Goal: Task Accomplishment & Management: Manage account settings

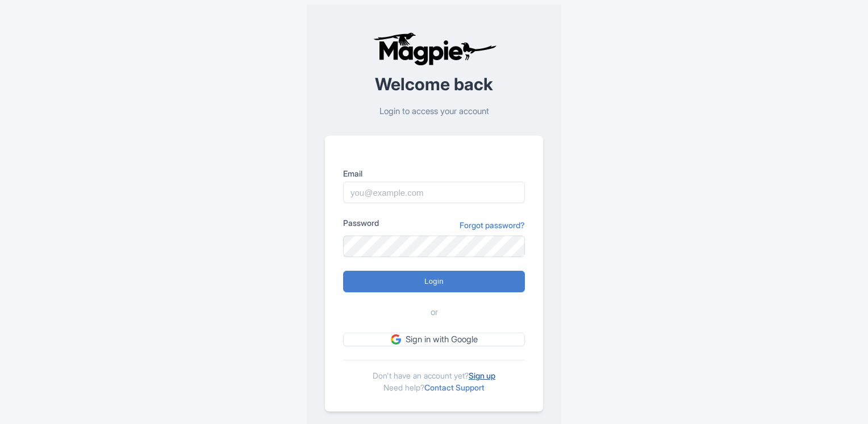
click at [491, 377] on link "Sign up" at bounding box center [481, 376] width 27 height 10
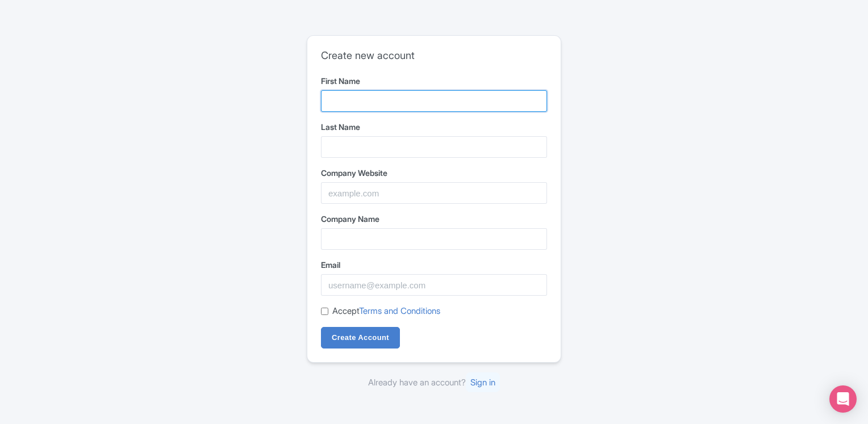
click at [359, 103] on input "First Name" at bounding box center [434, 101] width 226 height 22
type input "Sigis"
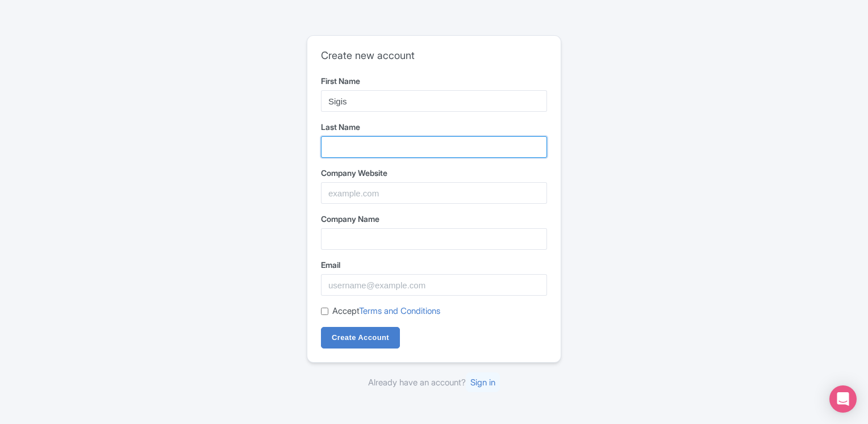
type input "[GEOGRAPHIC_DATA]"
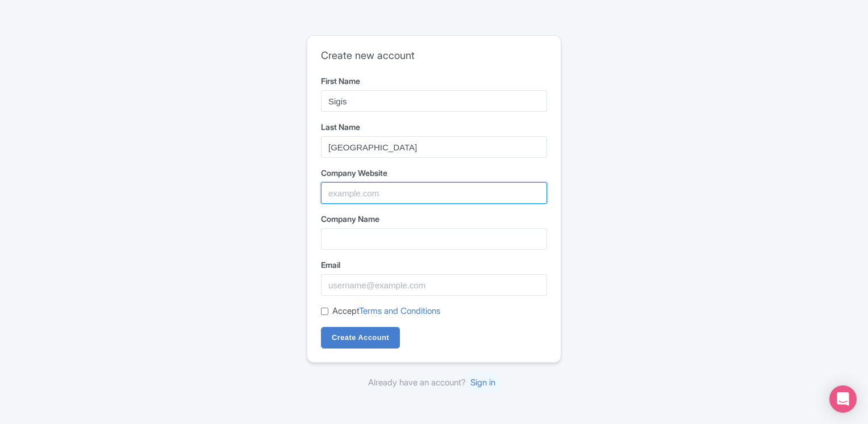
type input "[PERSON_NAME]"
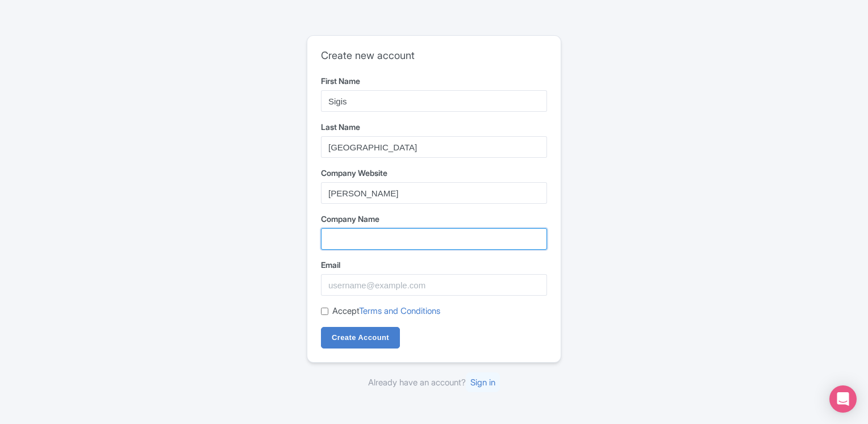
type input "[PERSON_NAME]"
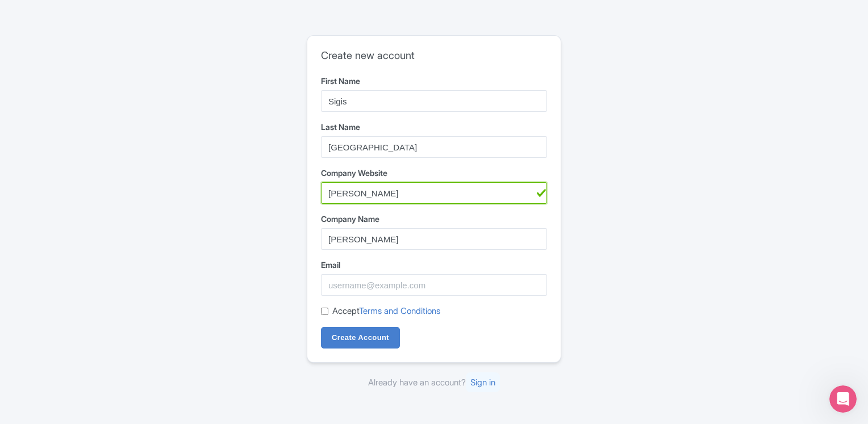
click at [367, 189] on input "[PERSON_NAME]" at bounding box center [434, 193] width 226 height 22
paste input "https://www.sigis-carbondale.com/service/gi-procedures/"
type input "https://www.sigis-carbondale.com/"
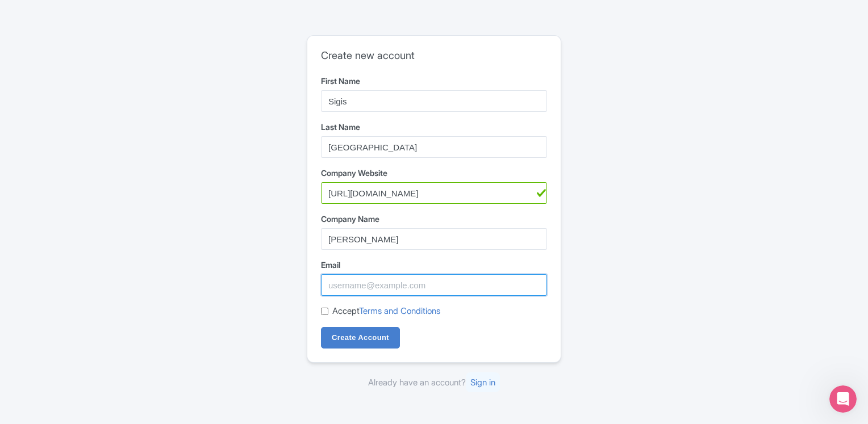
click at [353, 292] on input "Email" at bounding box center [434, 285] width 226 height 22
type input "l"
click at [453, 284] on input "l" at bounding box center [434, 285] width 226 height 22
paste input "email"
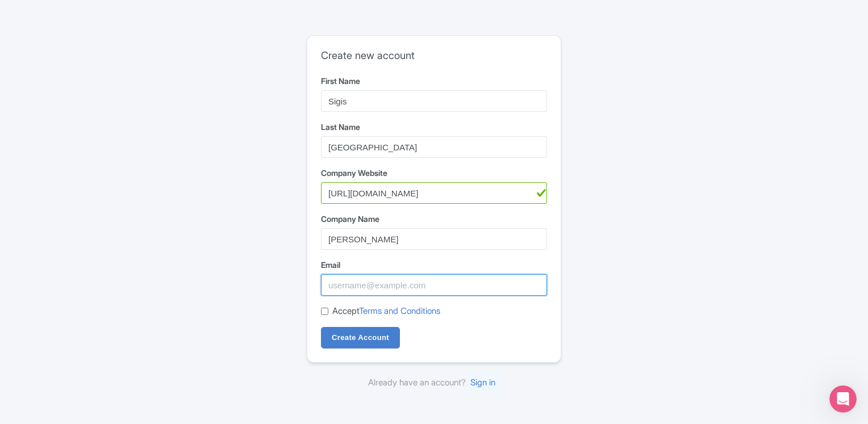
click at [368, 288] on input "Email" at bounding box center [434, 285] width 226 height 22
paste input "l"
click at [368, 288] on input "Email" at bounding box center [434, 285] width 226 height 22
type input "l"
click at [368, 288] on input "l" at bounding box center [434, 285] width 226 height 22
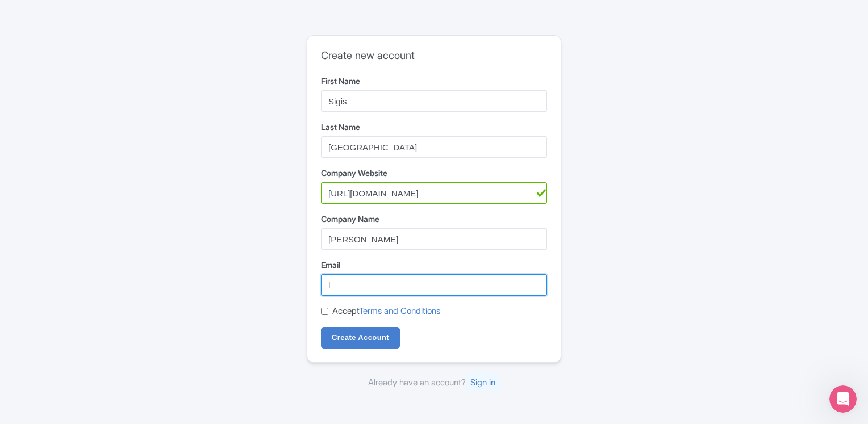
click at [368, 288] on input "l" at bounding box center [434, 285] width 226 height 22
paste input "email"
click at [368, 288] on input "Email" at bounding box center [434, 285] width 226 height 22
click at [413, 287] on input "Email" at bounding box center [434, 285] width 226 height 22
paste input "[EMAIL_ADDRESS][DOMAIN_NAME]"
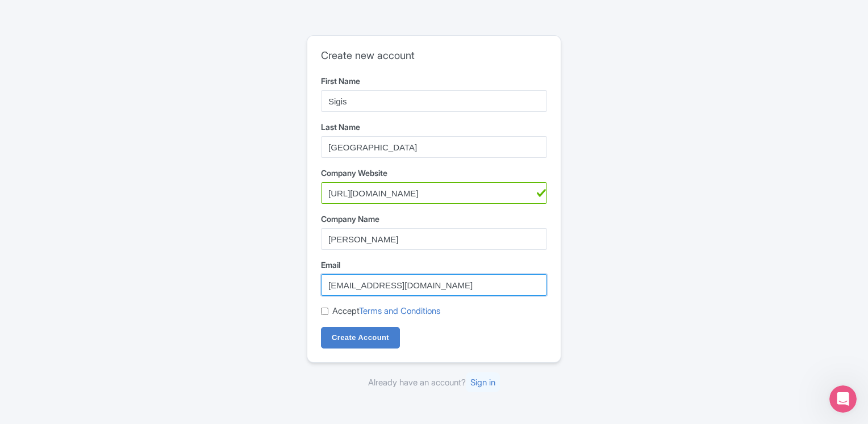
type input "[EMAIL_ADDRESS][DOMAIN_NAME]"
click at [324, 309] on input "Accept Terms and Conditions" at bounding box center [324, 311] width 7 height 7
checkbox input "true"
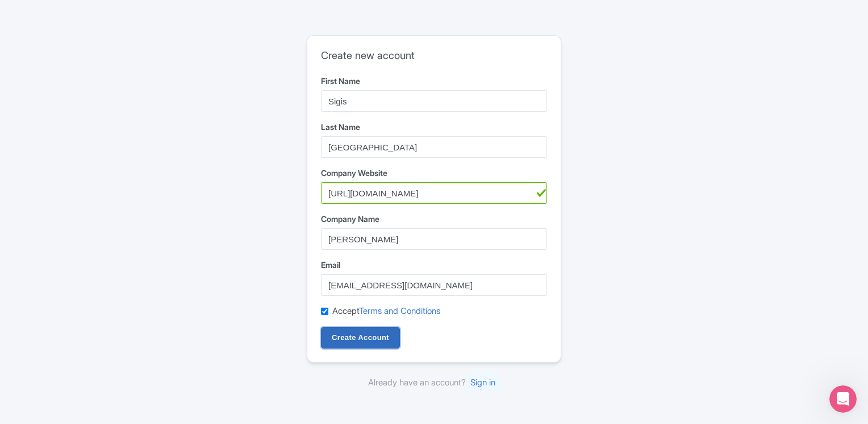
click at [339, 337] on input "Create Account" at bounding box center [360, 338] width 79 height 22
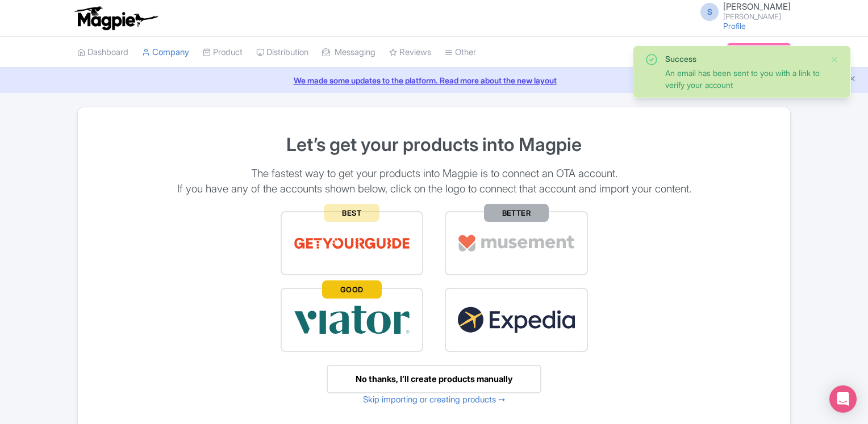
click at [468, 376] on div "No thanks, I’ll create products manually" at bounding box center [434, 379] width 215 height 29
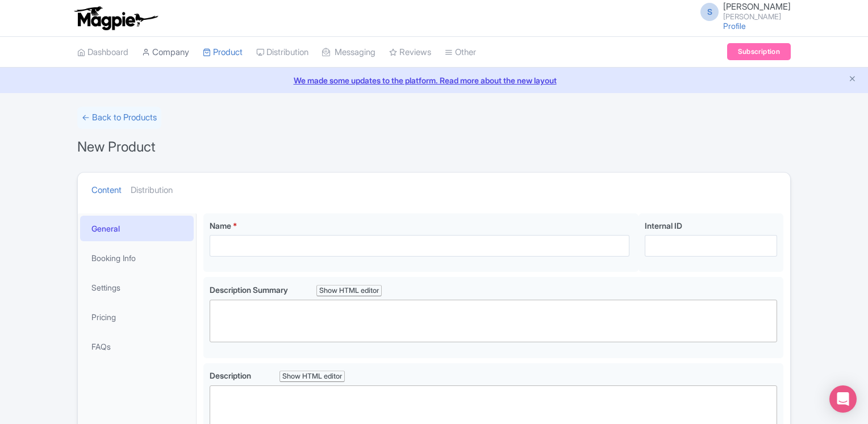
click at [169, 50] on link "Company" at bounding box center [165, 52] width 47 height 31
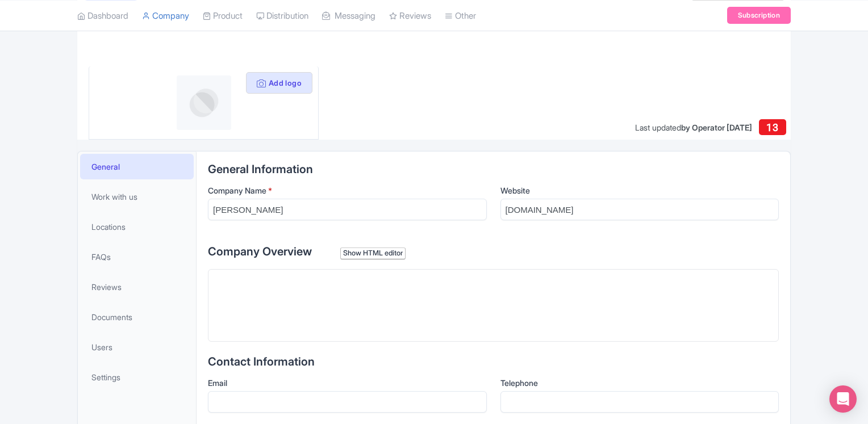
scroll to position [114, 0]
click at [254, 298] on trix-editor at bounding box center [493, 304] width 571 height 73
paste trix-editor "<div>Dr. Zahoor Makhdoom, award-winning gastroenterologist in Southern Illinois…"
type trix-editor "<div>Dr. Zahoor Makhdoom, award-winning gastroenterologist in Southern Illinois…"
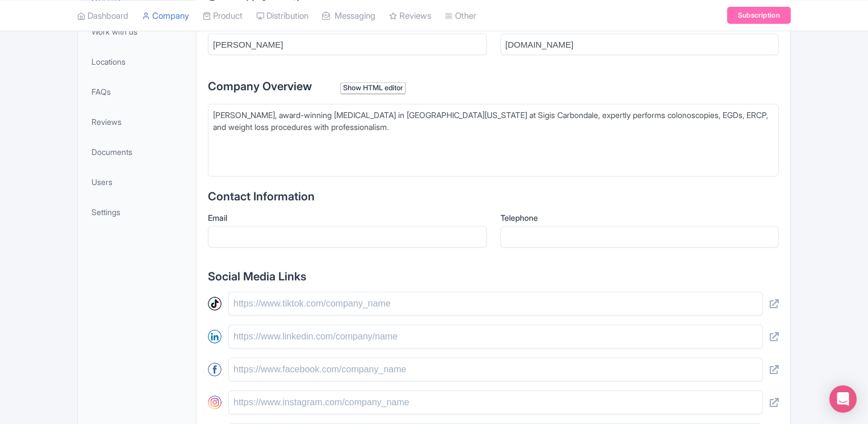
scroll to position [284, 0]
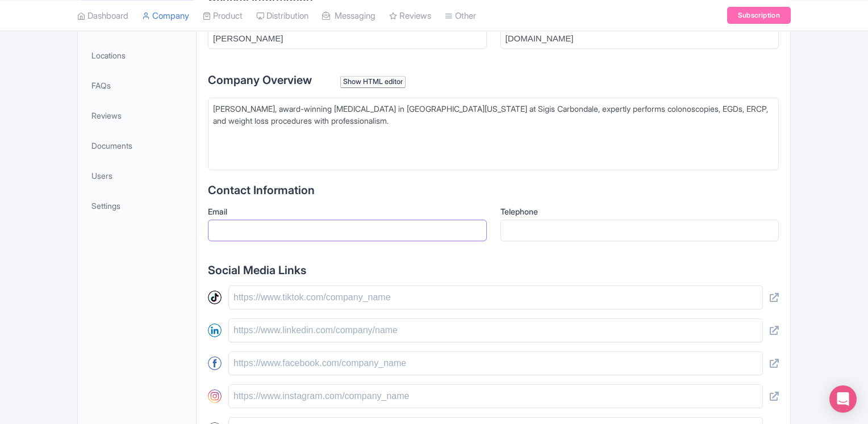
click at [375, 235] on input "Email" at bounding box center [347, 231] width 279 height 22
type input "info@sigis-carbondale.com"
type input "6185498006"
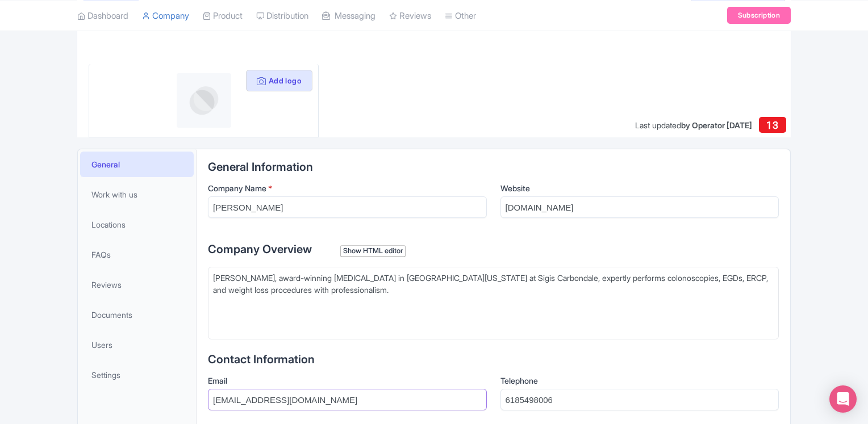
scroll to position [113, 0]
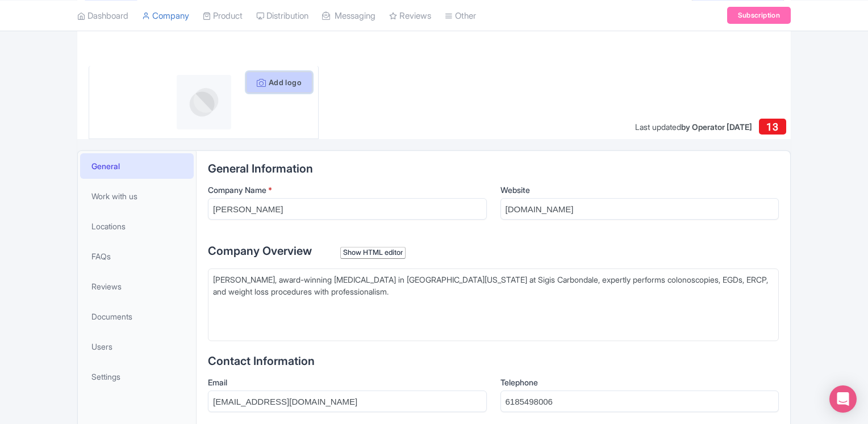
click at [288, 83] on button "Add logo" at bounding box center [279, 83] width 66 height 22
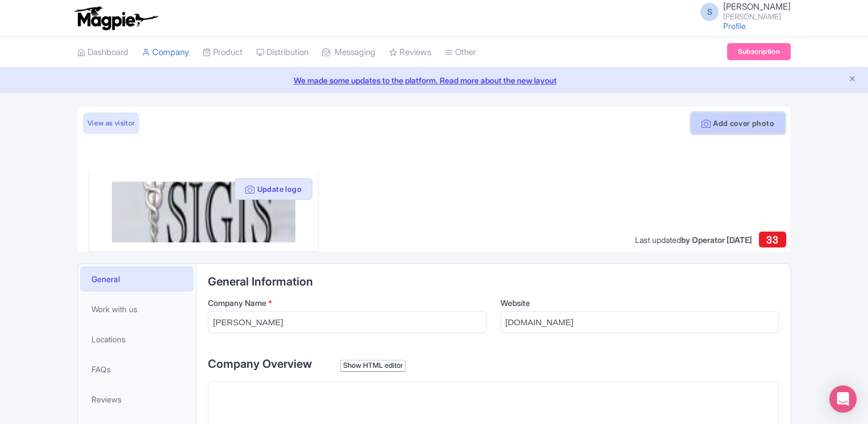
click at [701, 124] on icon at bounding box center [705, 123] width 9 height 9
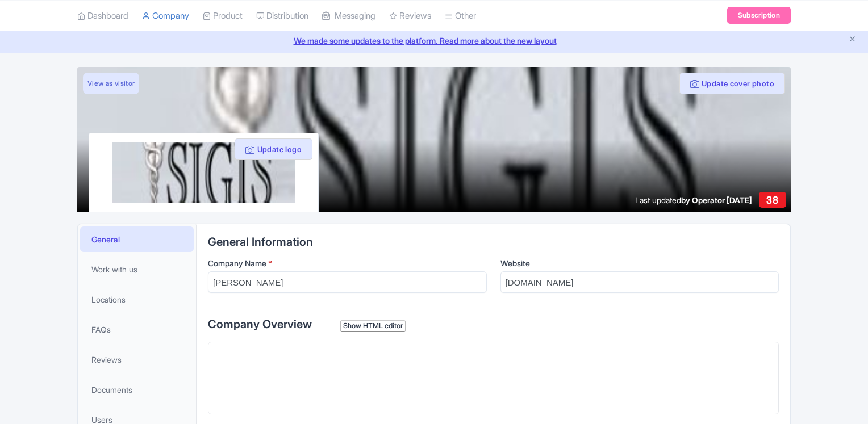
scroll to position [114, 0]
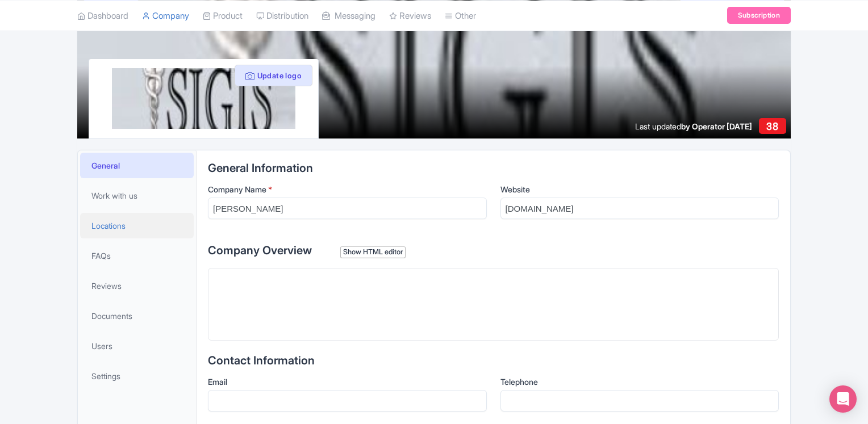
click at [113, 228] on span "Locations" at bounding box center [108, 226] width 34 height 12
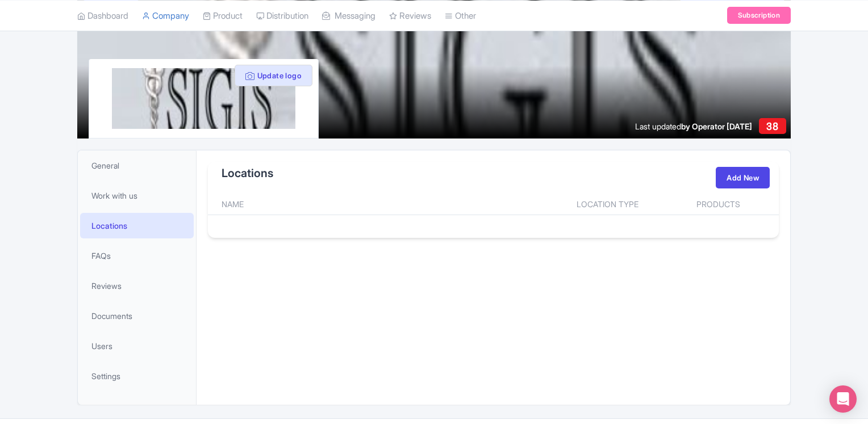
click at [757, 165] on div "Locations Add New" at bounding box center [493, 178] width 571 height 32
click at [751, 174] on link "Add New" at bounding box center [742, 178] width 54 height 22
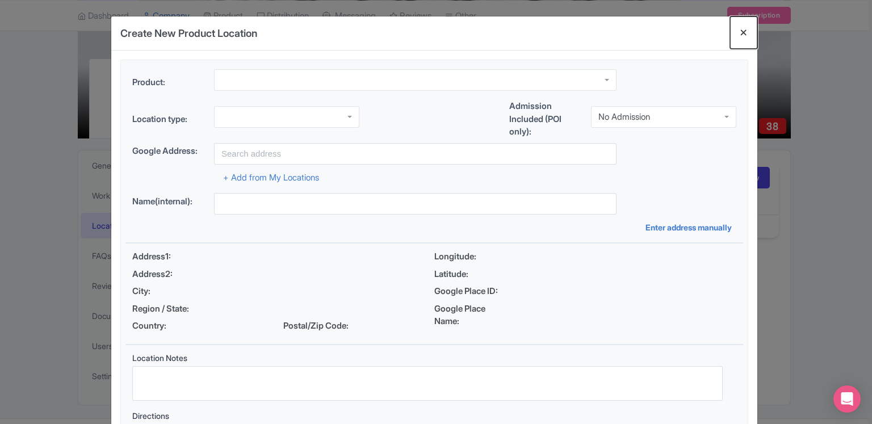
click at [745, 31] on button "Close" at bounding box center [743, 32] width 27 height 32
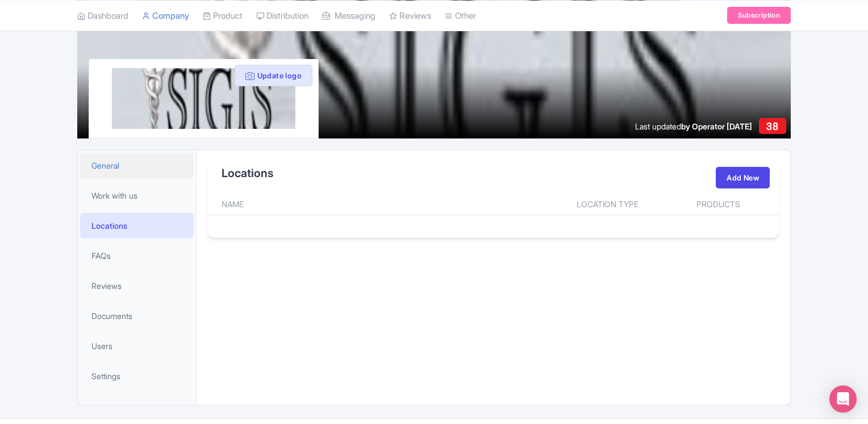
click at [104, 173] on link "General" at bounding box center [137, 166] width 114 height 26
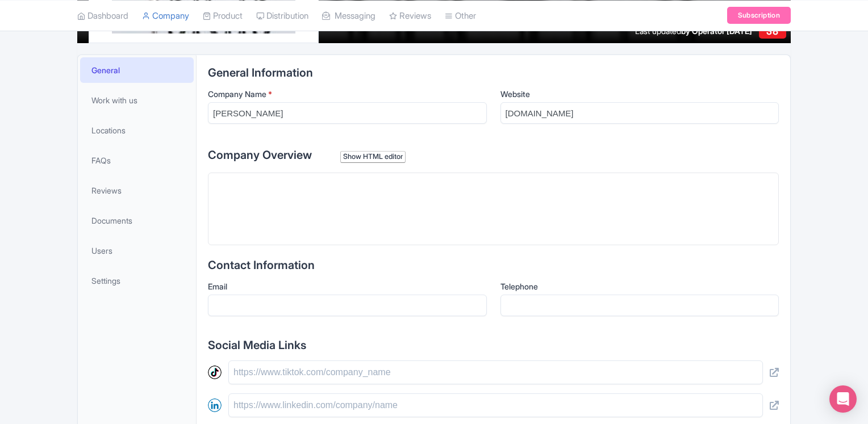
scroll to position [284, 0]
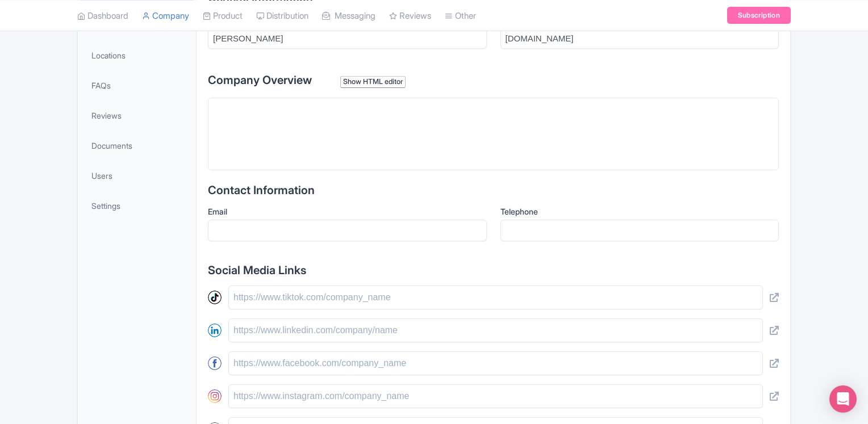
click at [353, 137] on trix-editor at bounding box center [493, 134] width 571 height 73
paste trix-editor "<div>Dr. Zahoor Makhdoom, award-winning gastroenterologist in Southern Illinois…"
type trix-editor "<div>Dr. Zahoor Makhdoom, award-winning gastroenterologist in Southern Illinois…"
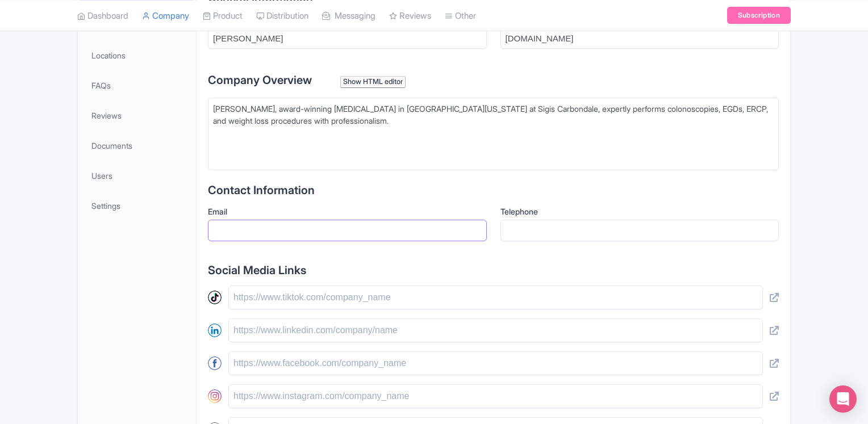
click at [386, 230] on input "Email" at bounding box center [347, 231] width 279 height 22
type input "info@sigis-carbondale.com"
type input "6185498006"
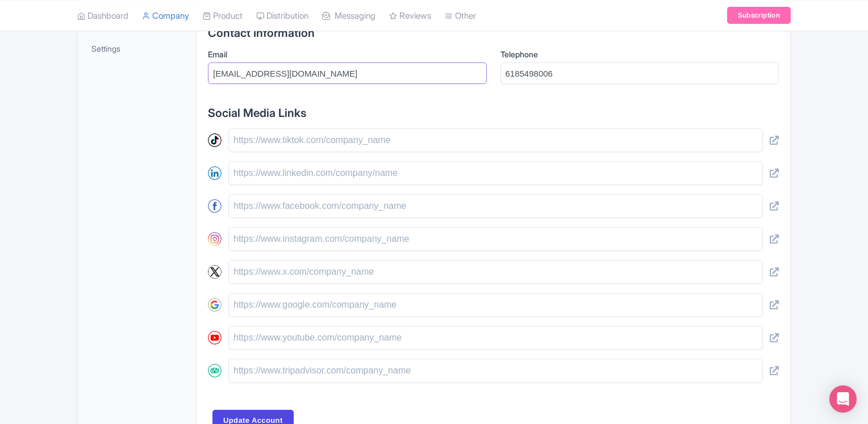
scroll to position [510, 0]
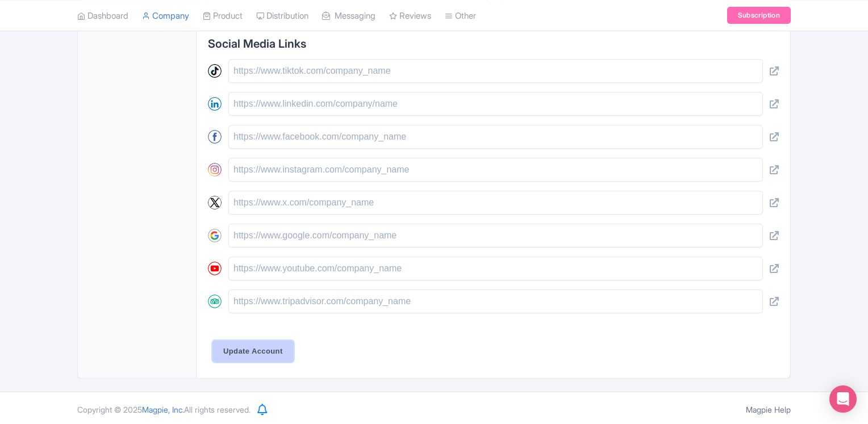
click at [248, 348] on input "Update Account" at bounding box center [252, 352] width 81 height 22
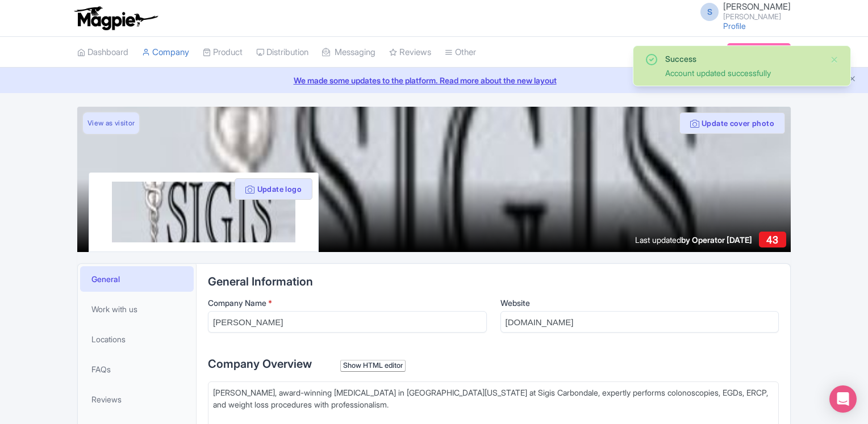
click at [122, 120] on link "View as visitor" at bounding box center [111, 123] width 56 height 22
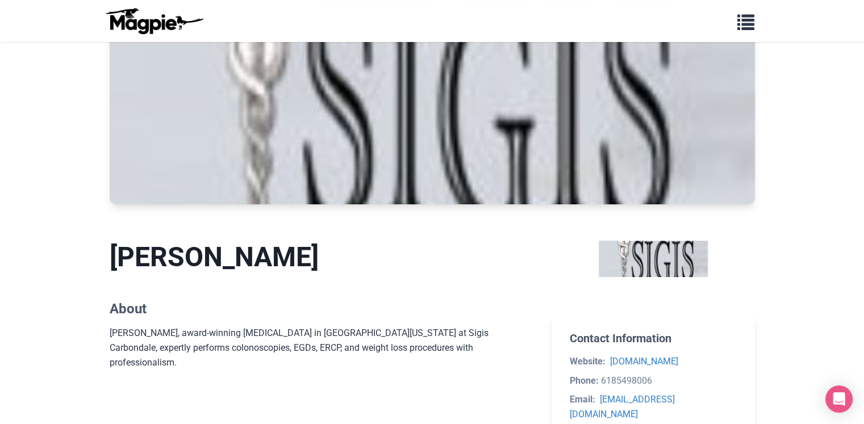
scroll to position [227, 0]
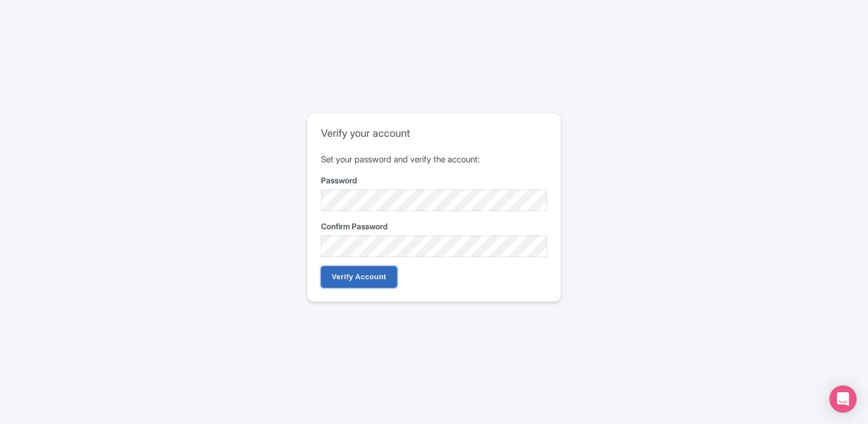
click at [346, 280] on input "Verify Account" at bounding box center [359, 277] width 76 height 22
